Goal: Task Accomplishment & Management: Use online tool/utility

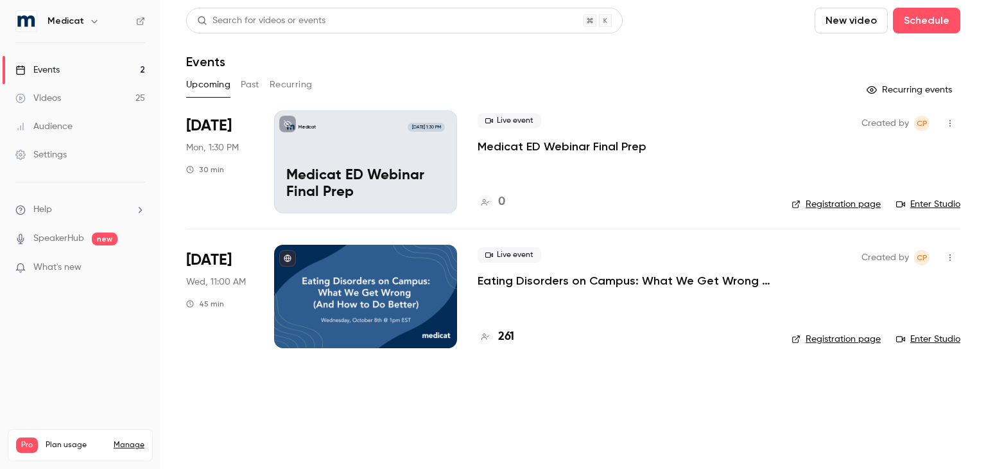
click at [592, 278] on p "Eating Disorders on Campus: What We Get Wrong (And How to Do Better)" at bounding box center [624, 280] width 293 height 15
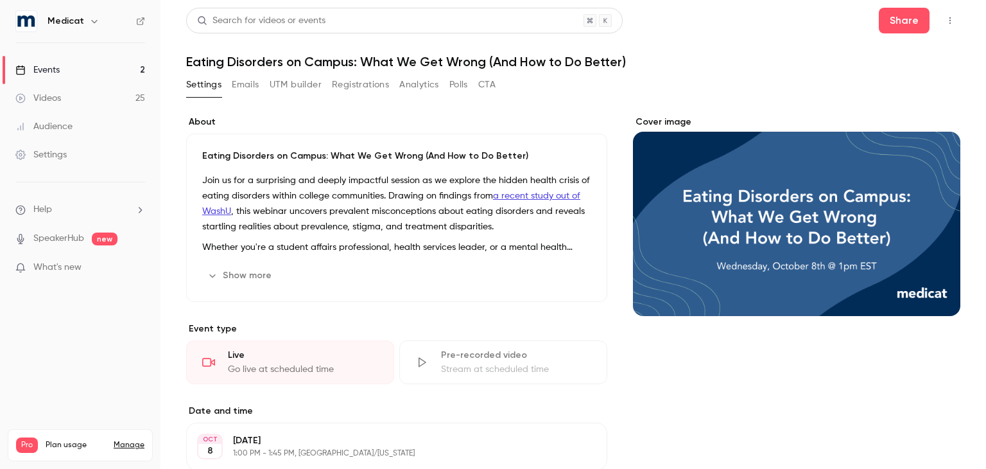
click at [372, 94] on button "Registrations" at bounding box center [360, 84] width 57 height 21
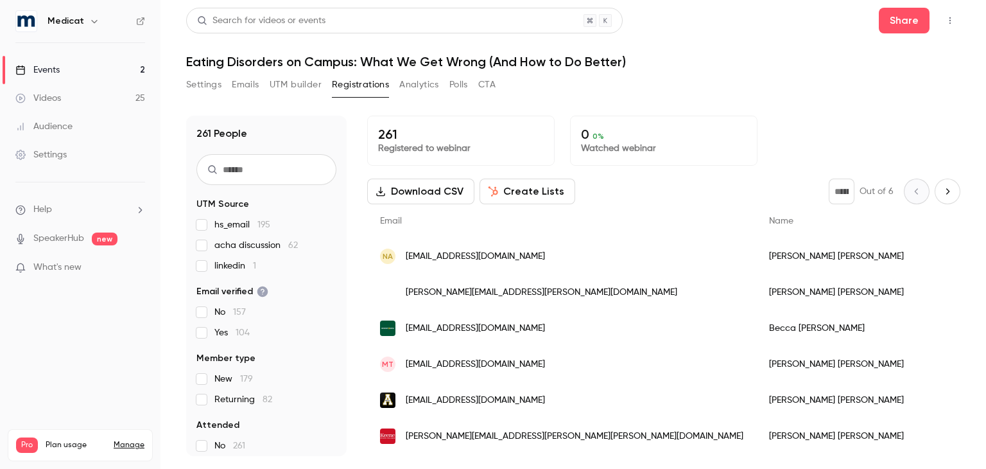
click at [372, 94] on button "Registrations" at bounding box center [360, 84] width 57 height 21
click at [909, 24] on button "Share" at bounding box center [904, 21] width 51 height 26
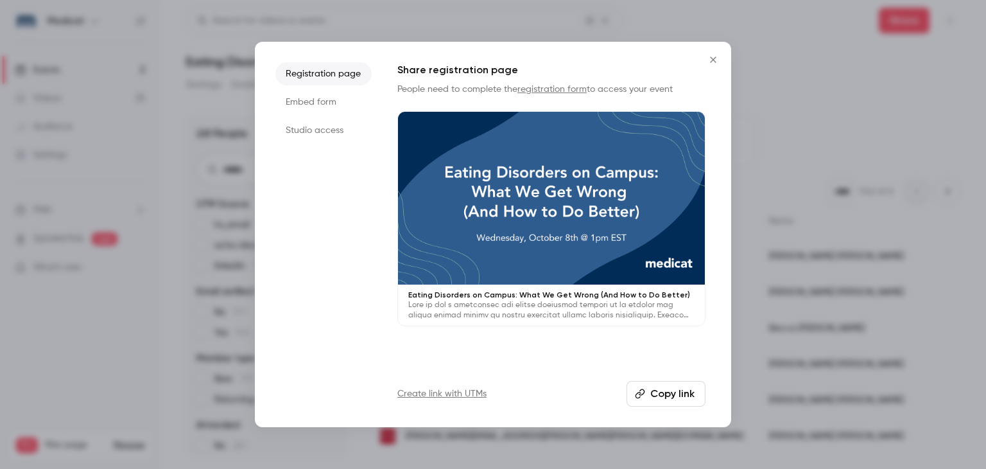
click at [348, 128] on li "Studio access" at bounding box center [323, 130] width 96 height 23
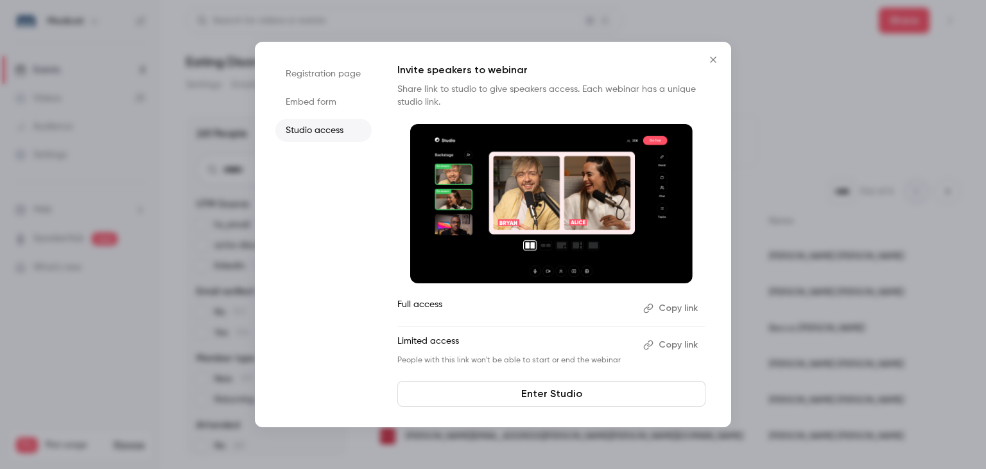
click at [578, 393] on link "Enter Studio" at bounding box center [551, 394] width 308 height 26
